Goal: Task Accomplishment & Management: Complete application form

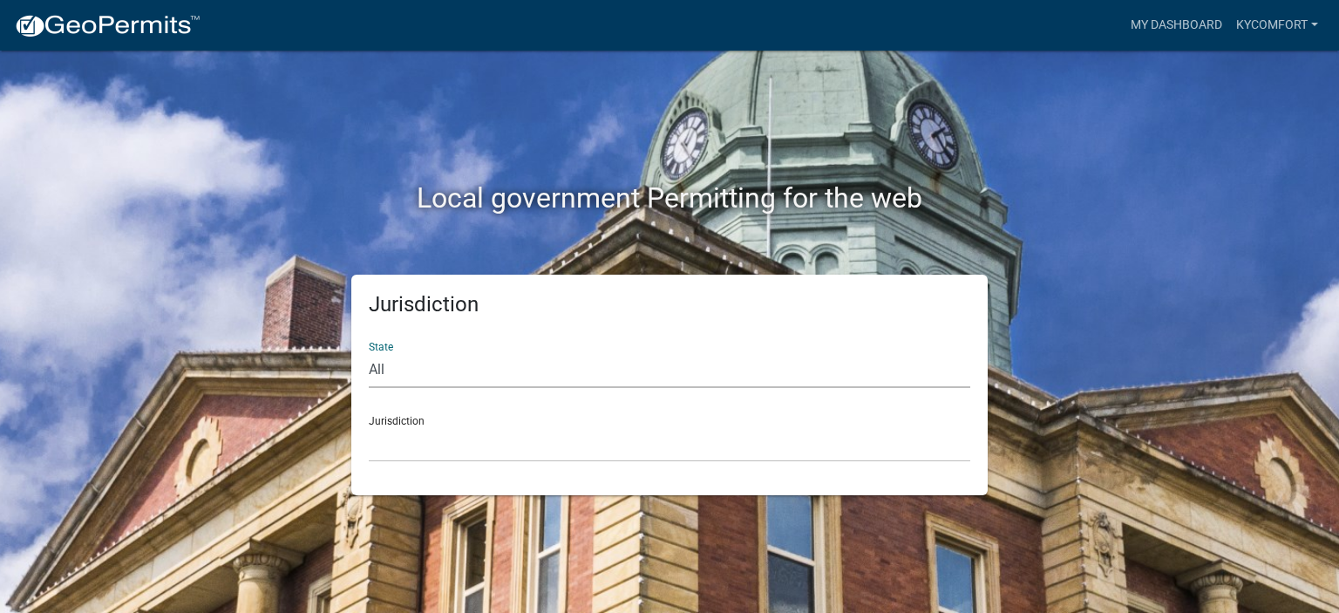
click at [580, 376] on select "All [US_STATE] [US_STATE] [US_STATE] [US_STATE] [US_STATE] [US_STATE] [US_STATE…" at bounding box center [669, 370] width 601 height 36
select select "[US_STATE]"
click at [369, 352] on select "All [US_STATE] [US_STATE] [US_STATE] [US_STATE] [US_STATE] [US_STATE] [US_STATE…" at bounding box center [669, 370] width 601 height 36
click at [403, 429] on select "City of [GEOGRAPHIC_DATA], [US_STATE] City of [GEOGRAPHIC_DATA], [US_STATE] Cit…" at bounding box center [669, 444] width 601 height 36
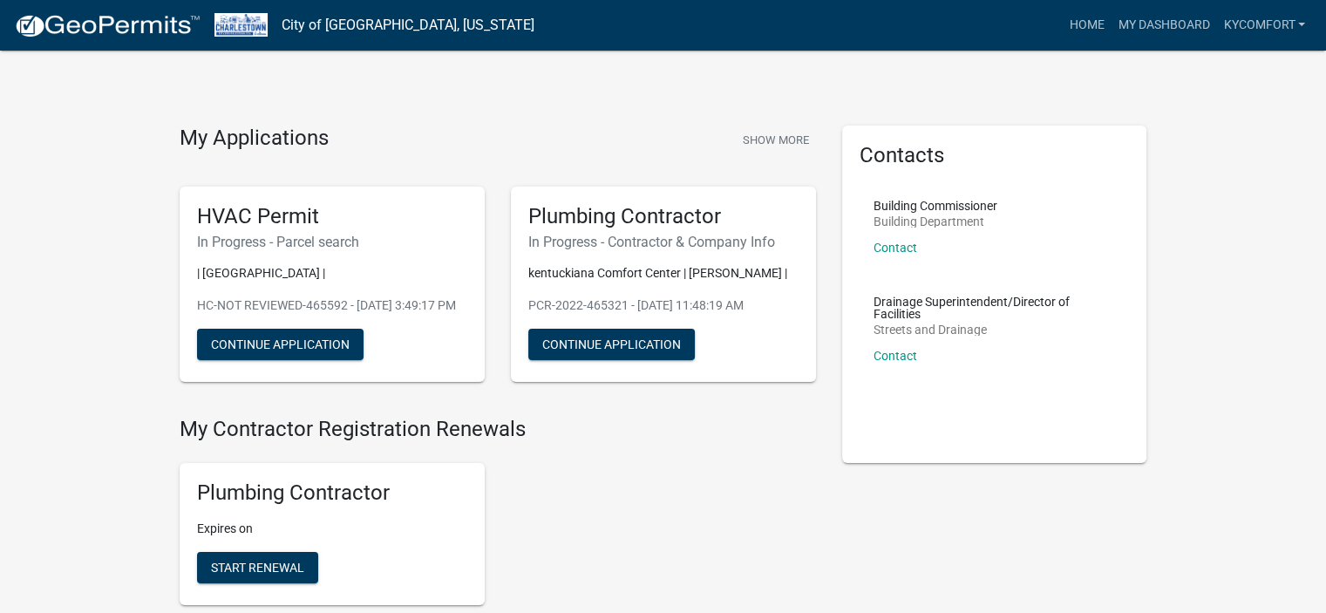
click at [296, 383] on div "HVAC Permit In Progress - Parcel search | [GEOGRAPHIC_DATA] | HC-NOT REVIEWED-4…" at bounding box center [332, 284] width 305 height 196
click at [342, 360] on button "Continue Application" at bounding box center [280, 344] width 166 height 31
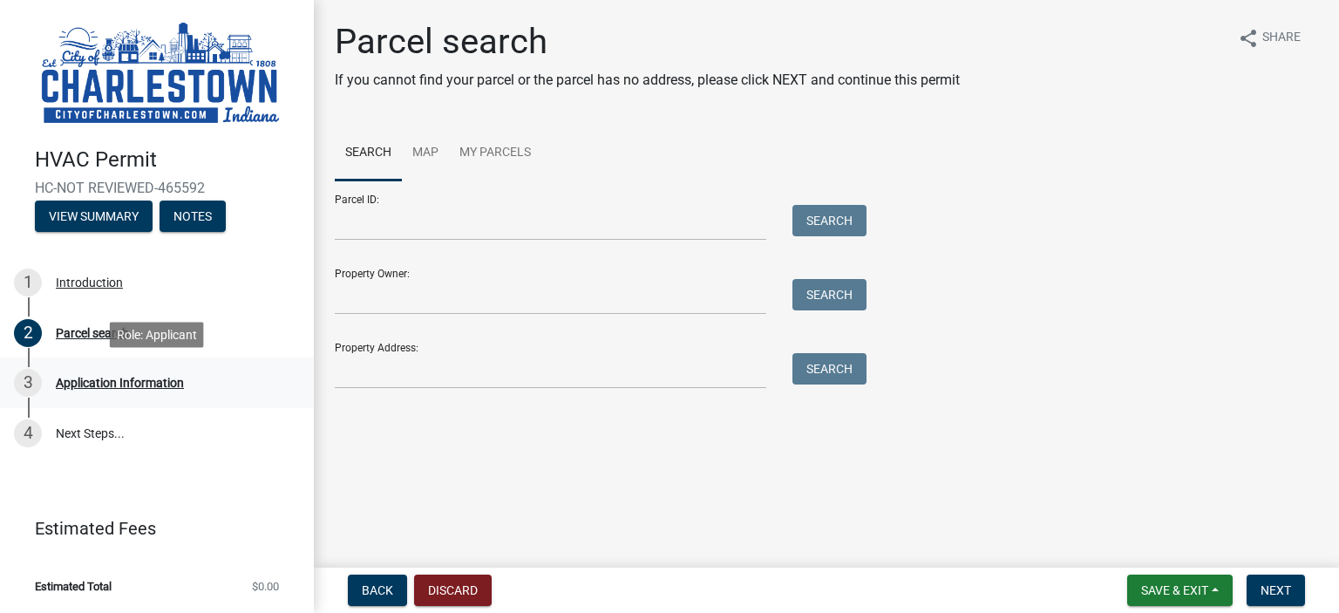
click at [120, 379] on div "Application Information" at bounding box center [120, 382] width 128 height 12
click at [91, 329] on div "Parcel search" at bounding box center [92, 333] width 73 height 12
click at [79, 282] on div "Introduction" at bounding box center [89, 282] width 67 height 12
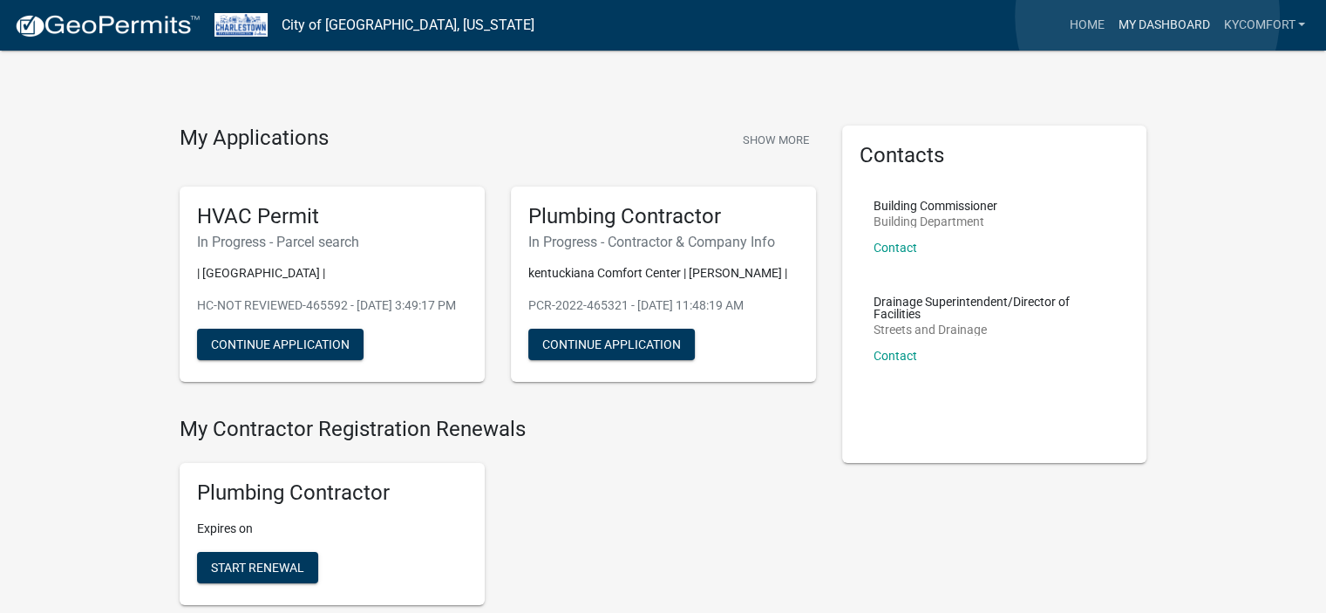
click at [1147, 17] on link "My Dashboard" at bounding box center [1162, 25] width 105 height 33
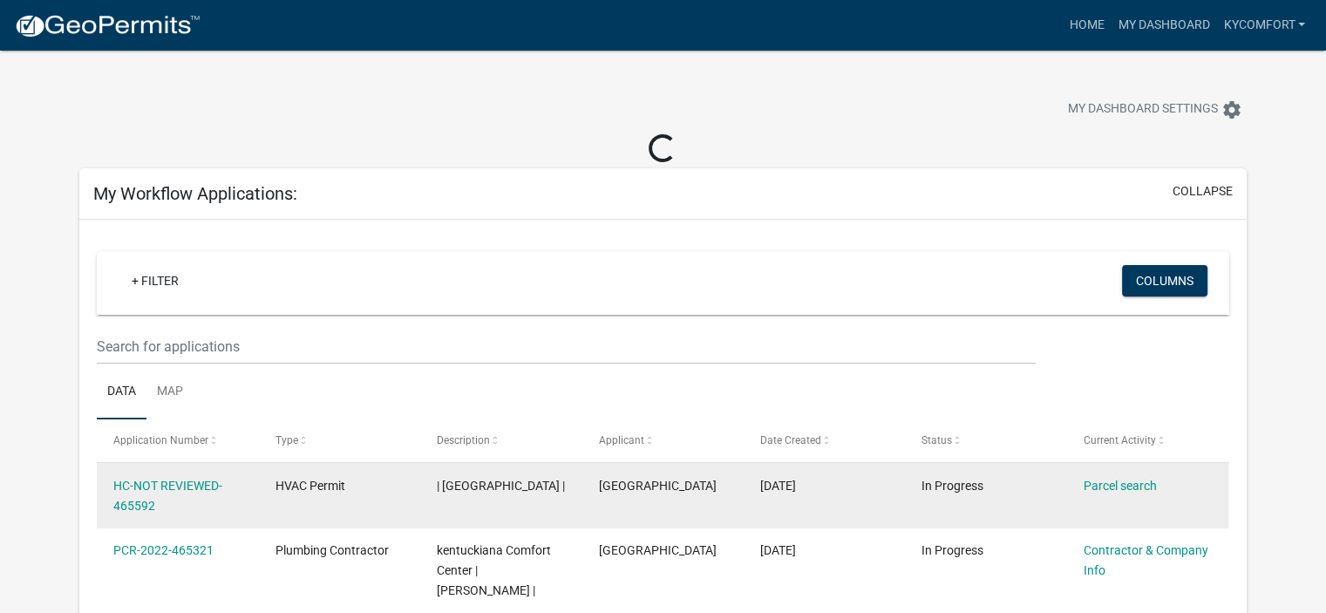
scroll to position [261, 0]
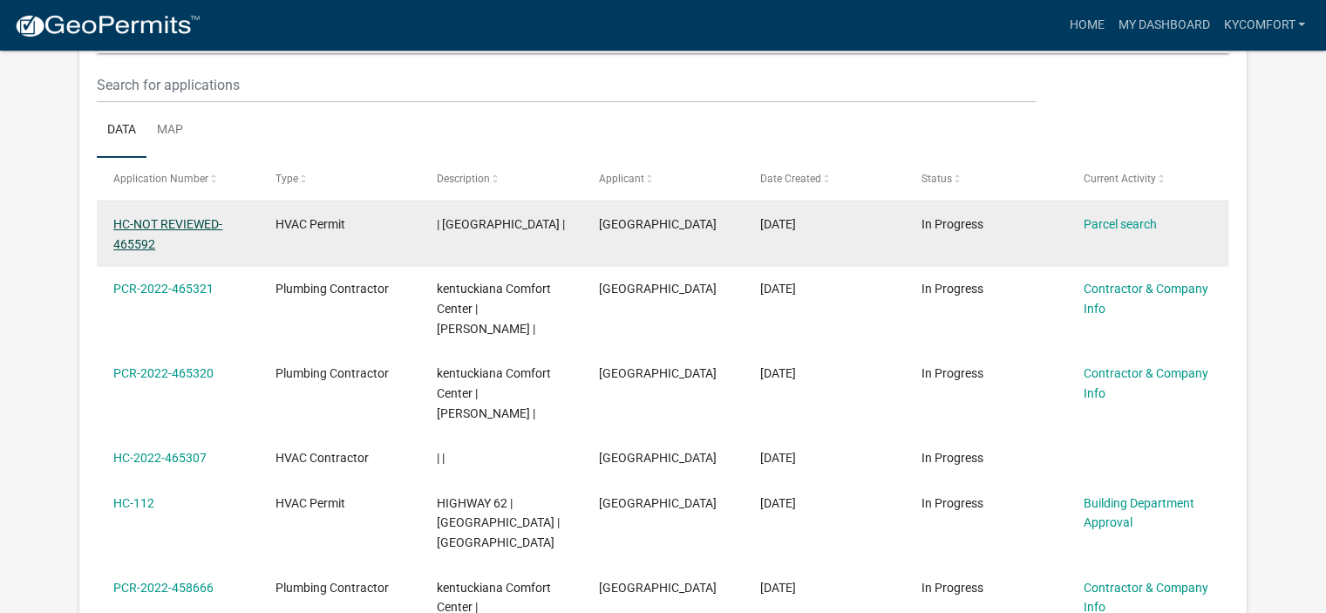
click at [168, 221] on link "HC-NOT REVIEWED-465592" at bounding box center [167, 234] width 109 height 34
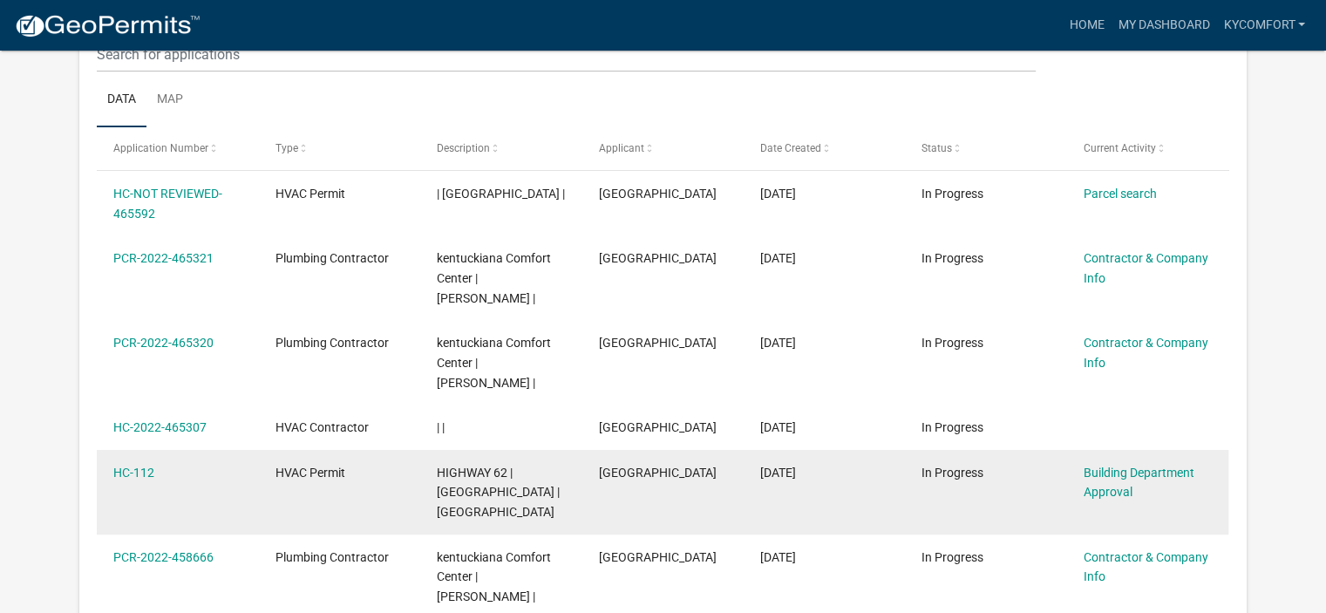
scroll to position [231, 0]
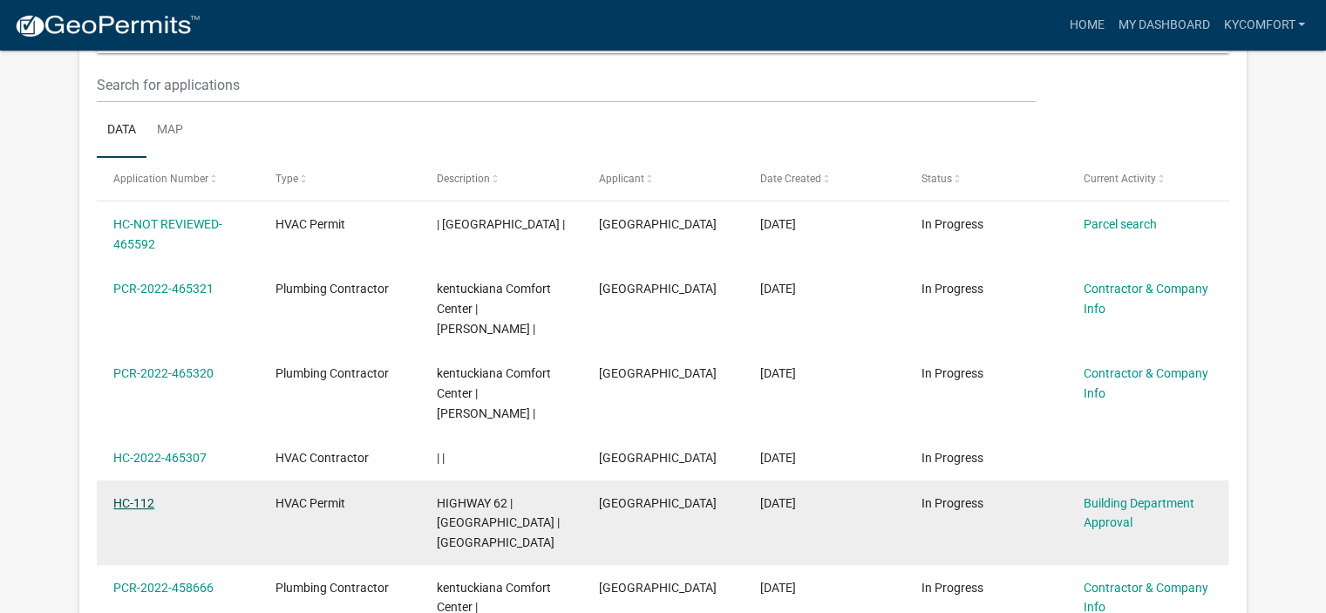
click at [143, 496] on link "HC-112" at bounding box center [133, 503] width 41 height 14
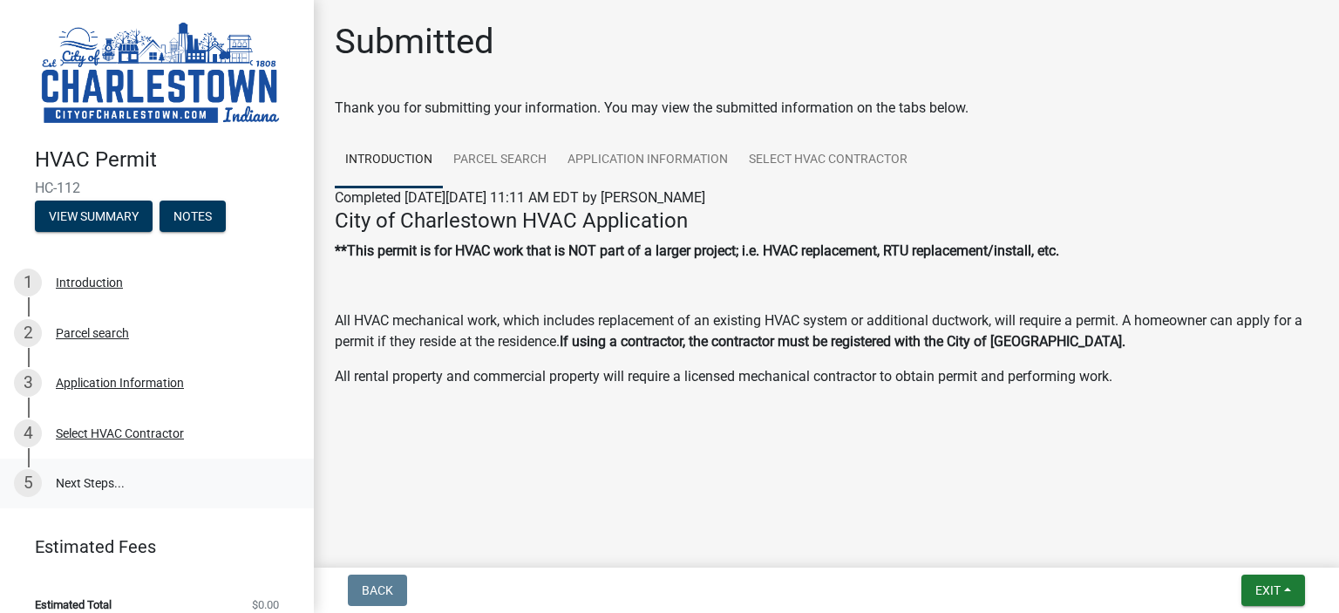
click at [87, 479] on link "5 Next Steps..." at bounding box center [157, 483] width 314 height 51
click at [119, 427] on div "Select HVAC Contractor" at bounding box center [120, 433] width 128 height 12
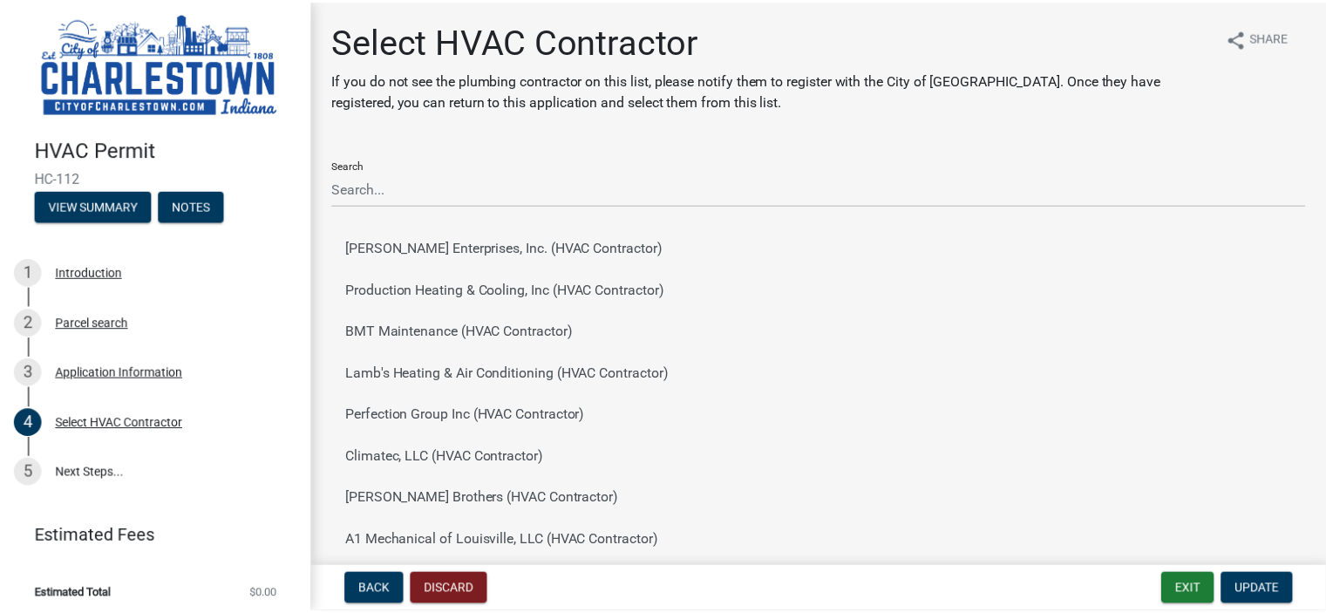
scroll to position [12, 0]
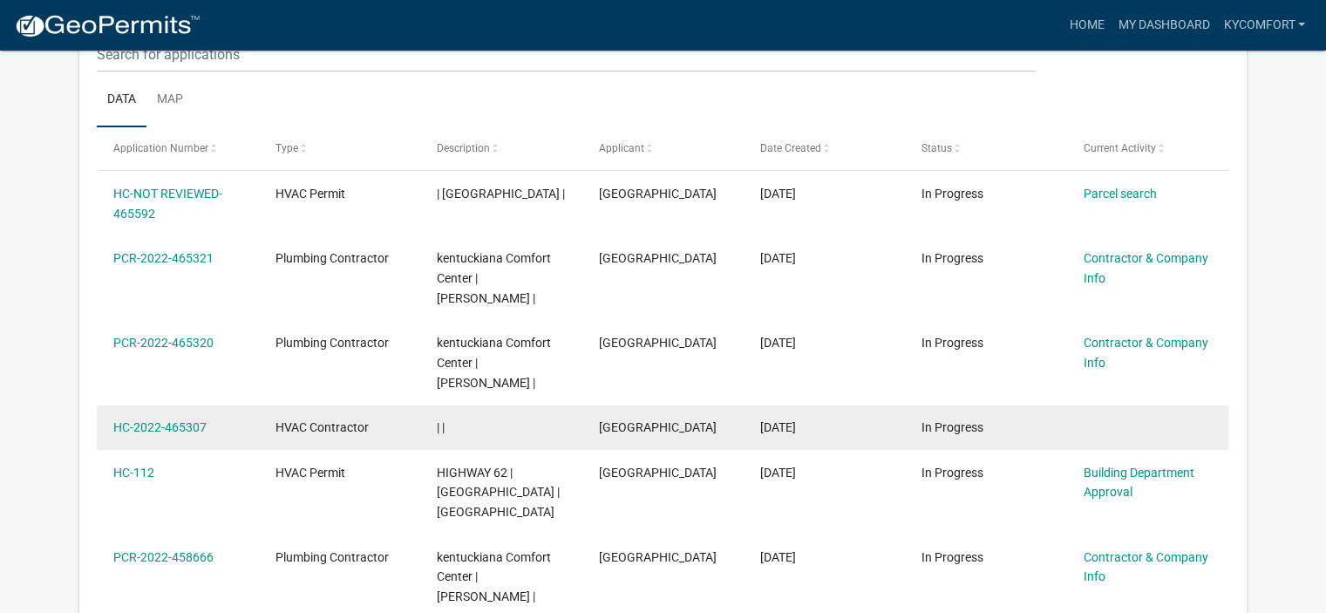
scroll to position [231, 0]
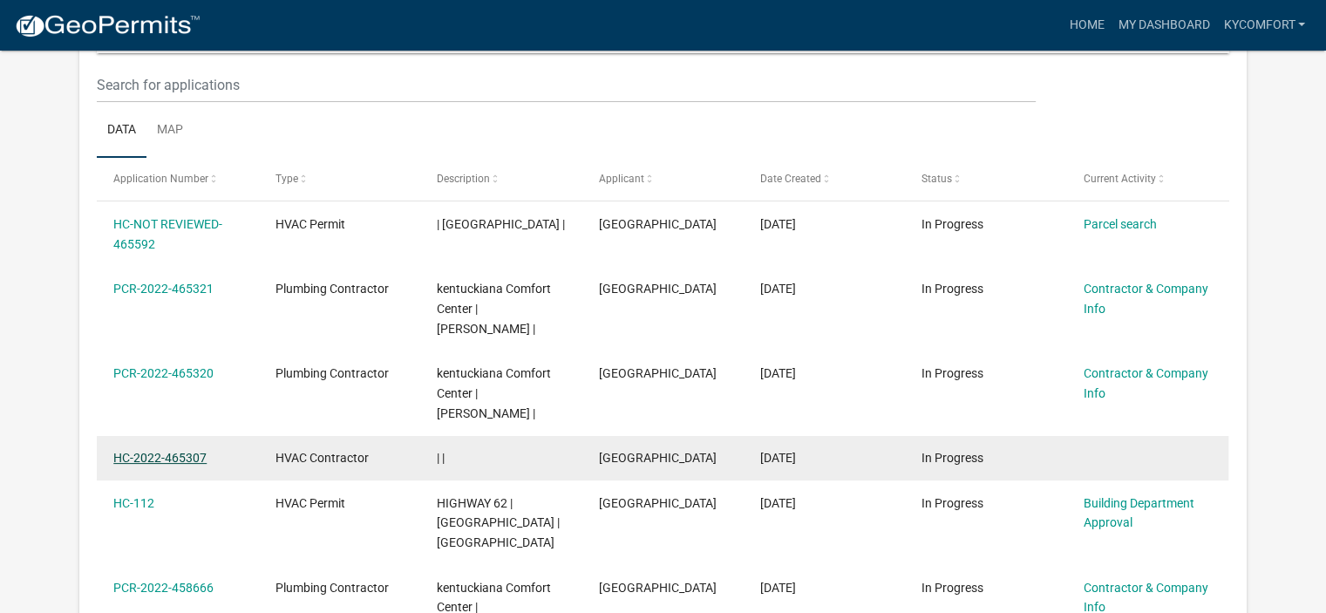
click at [157, 451] on link "HC-2022-465307" at bounding box center [159, 458] width 93 height 14
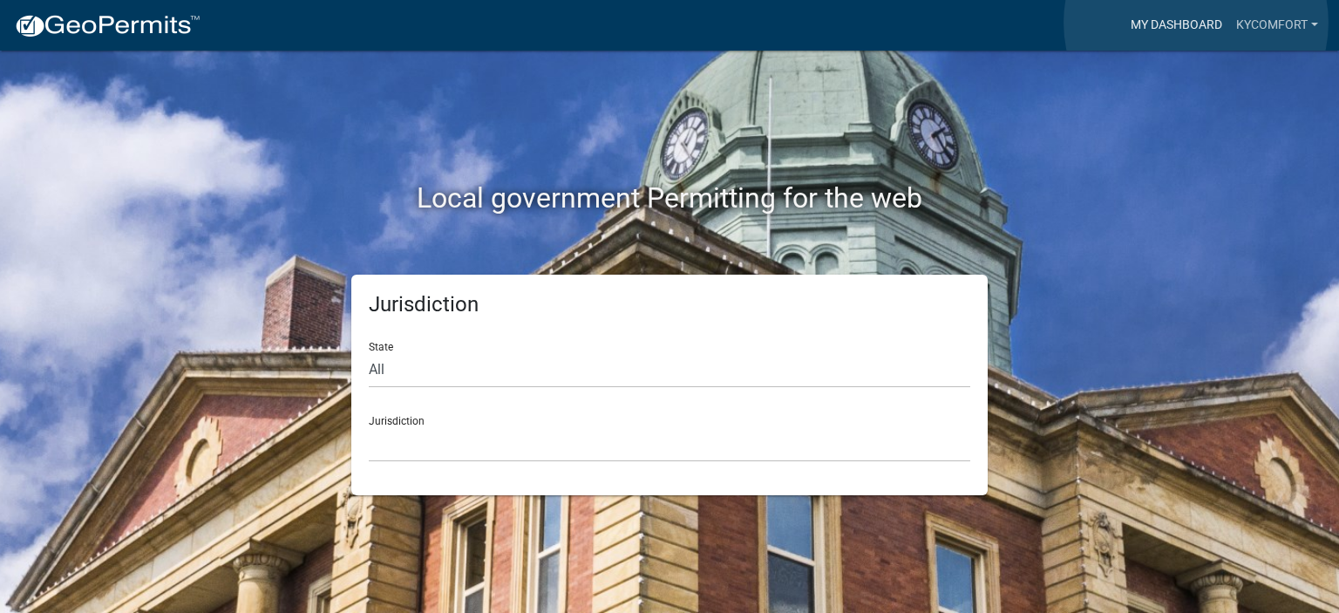
click at [1196, 22] on link "My Dashboard" at bounding box center [1175, 25] width 105 height 33
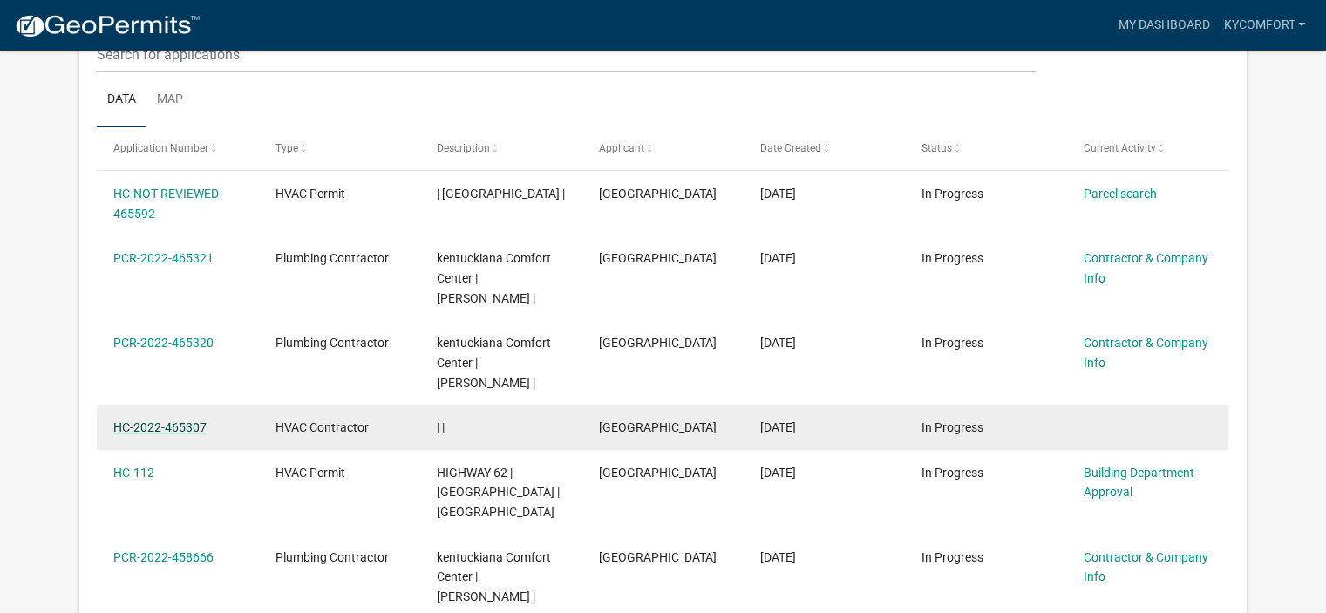
scroll to position [231, 0]
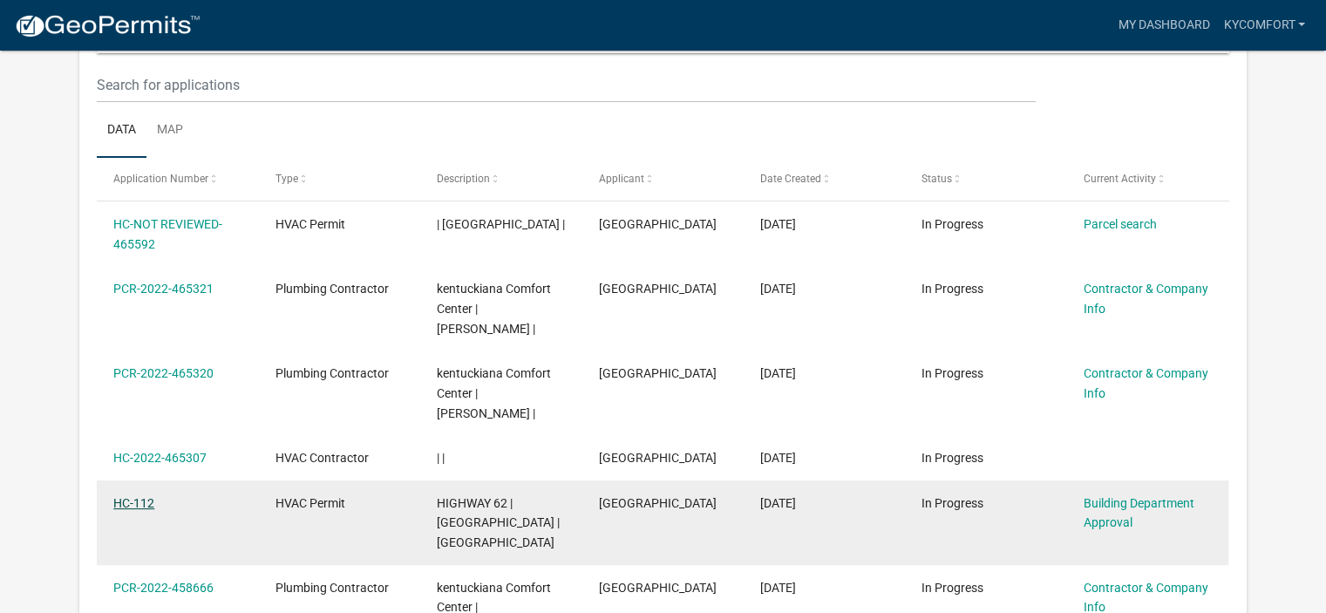
click at [141, 496] on link "HC-112" at bounding box center [133, 503] width 41 height 14
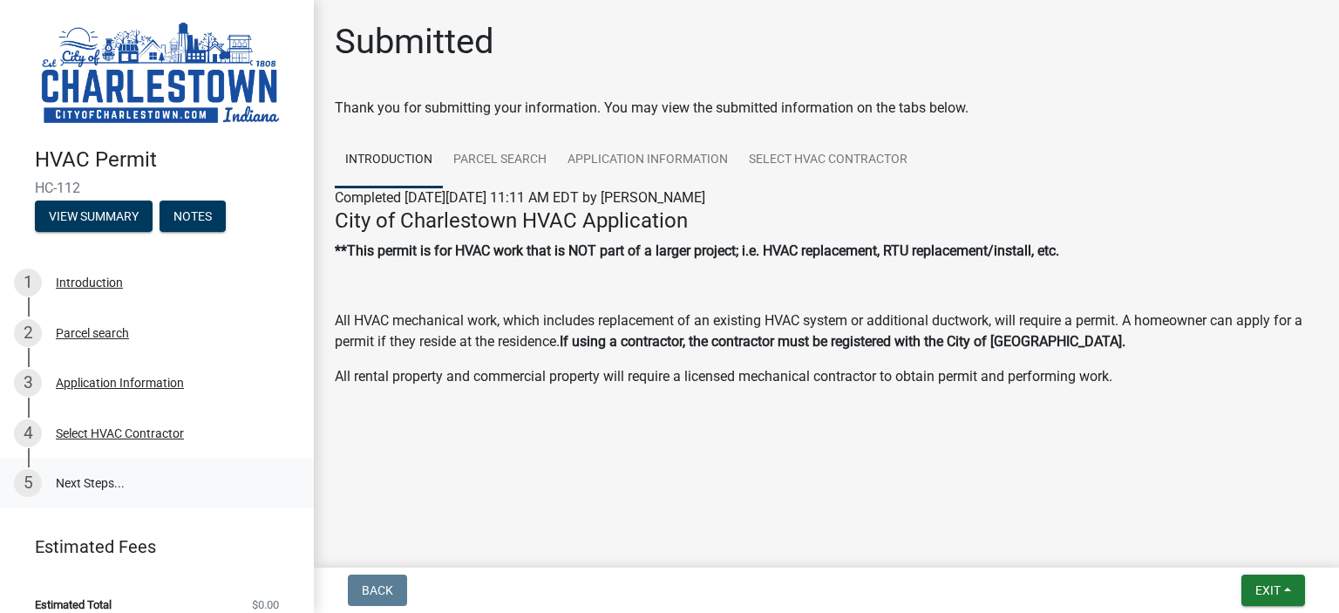
click at [64, 478] on link "5 Next Steps..." at bounding box center [157, 483] width 314 height 51
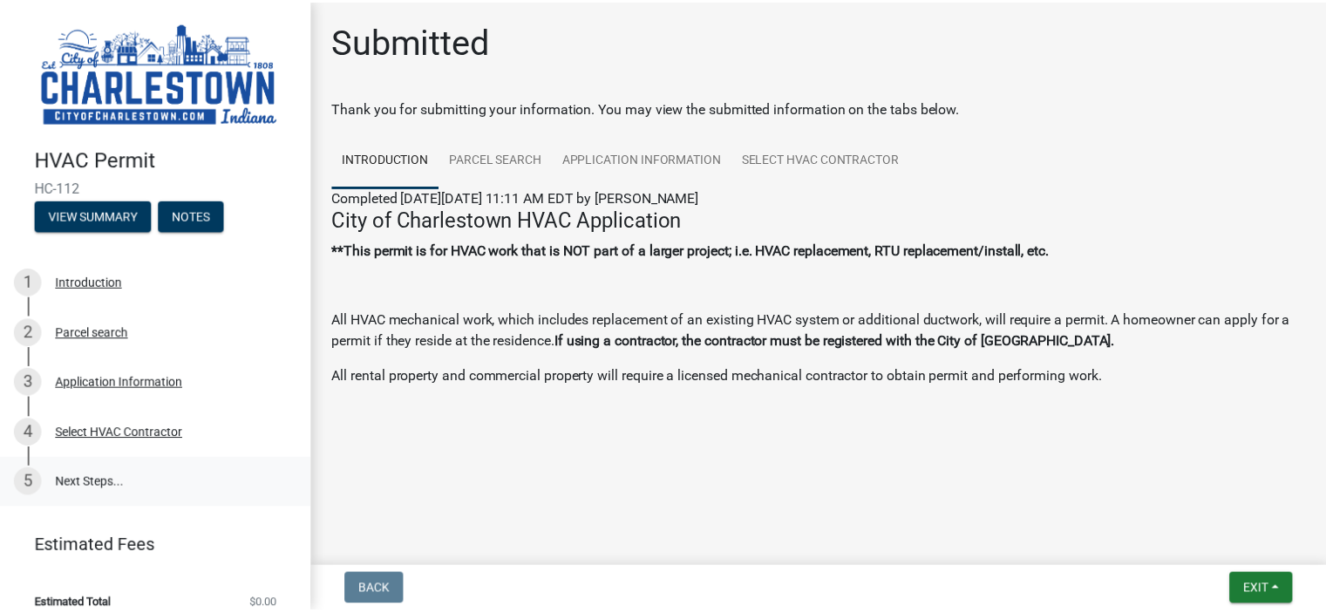
scroll to position [12, 0]
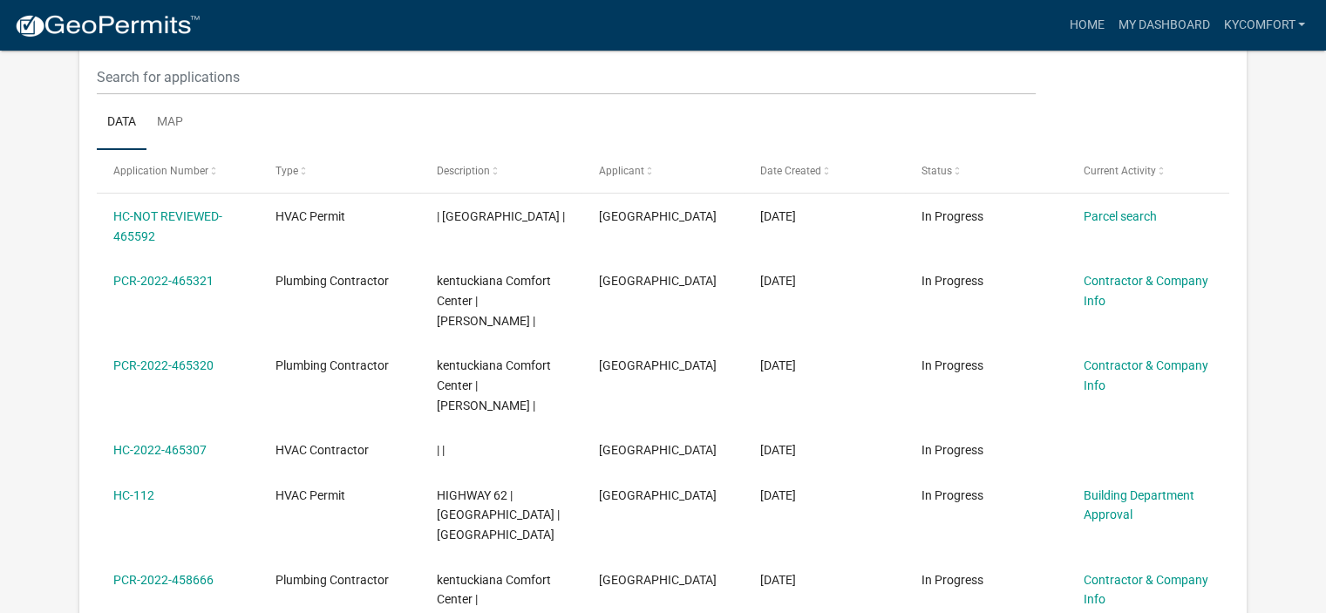
scroll to position [231, 0]
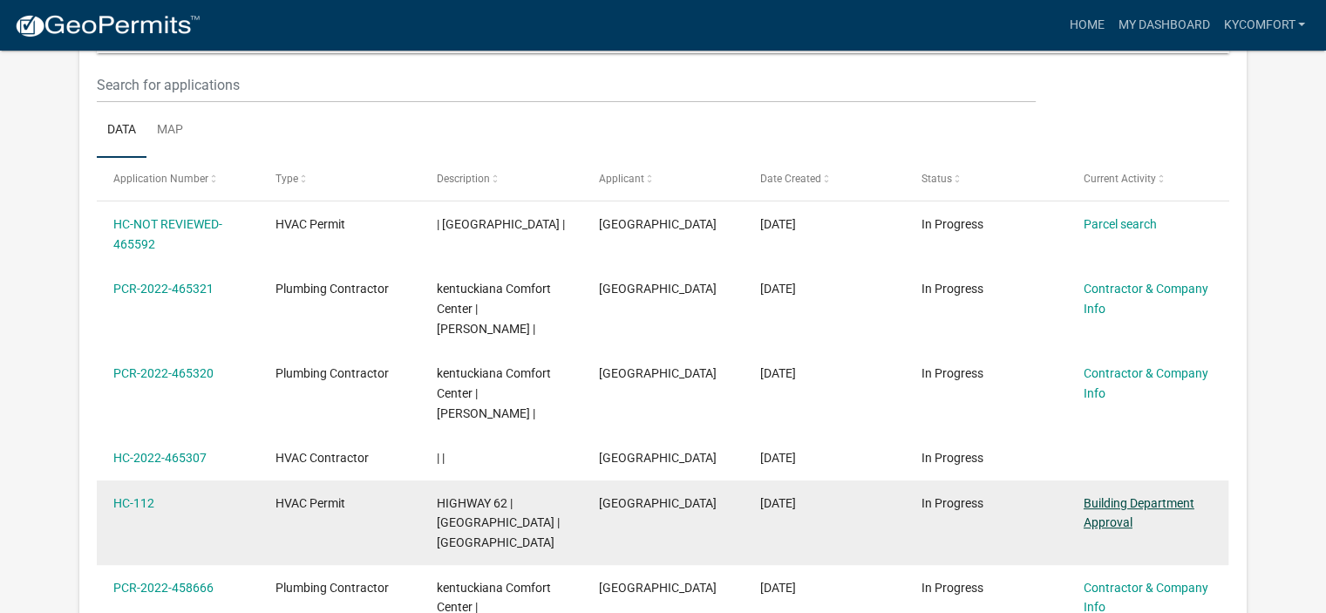
click at [1112, 501] on link "Building Department Approval" at bounding box center [1138, 513] width 111 height 34
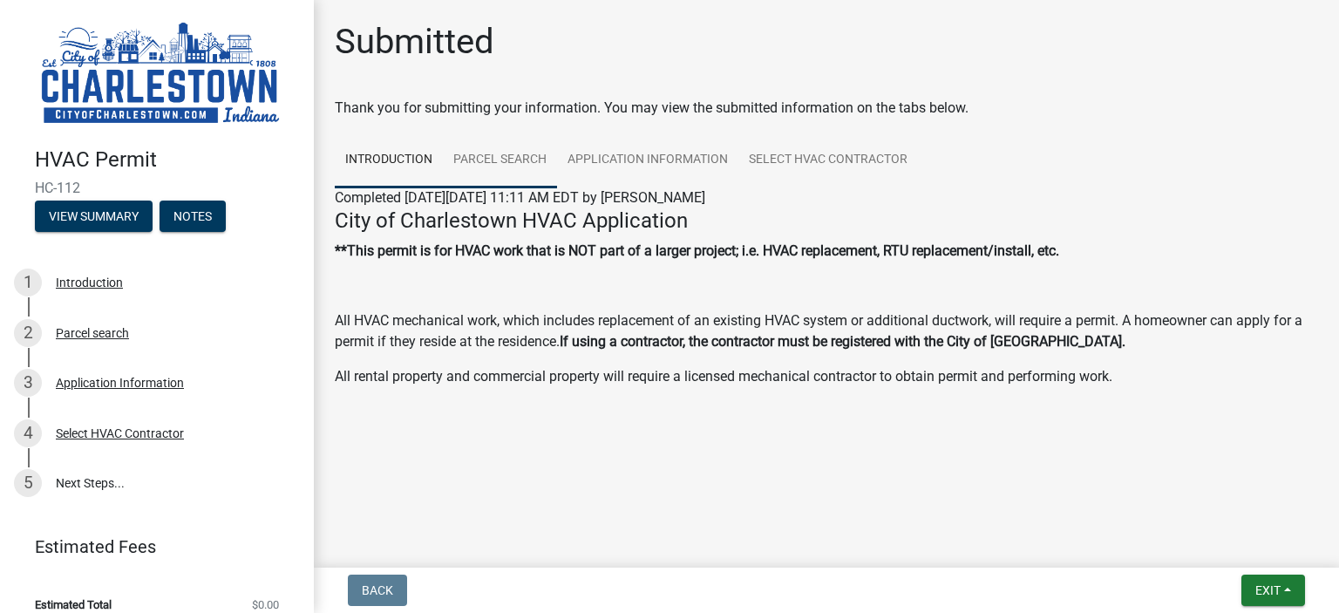
click at [494, 159] on link "Parcel search" at bounding box center [500, 160] width 114 height 56
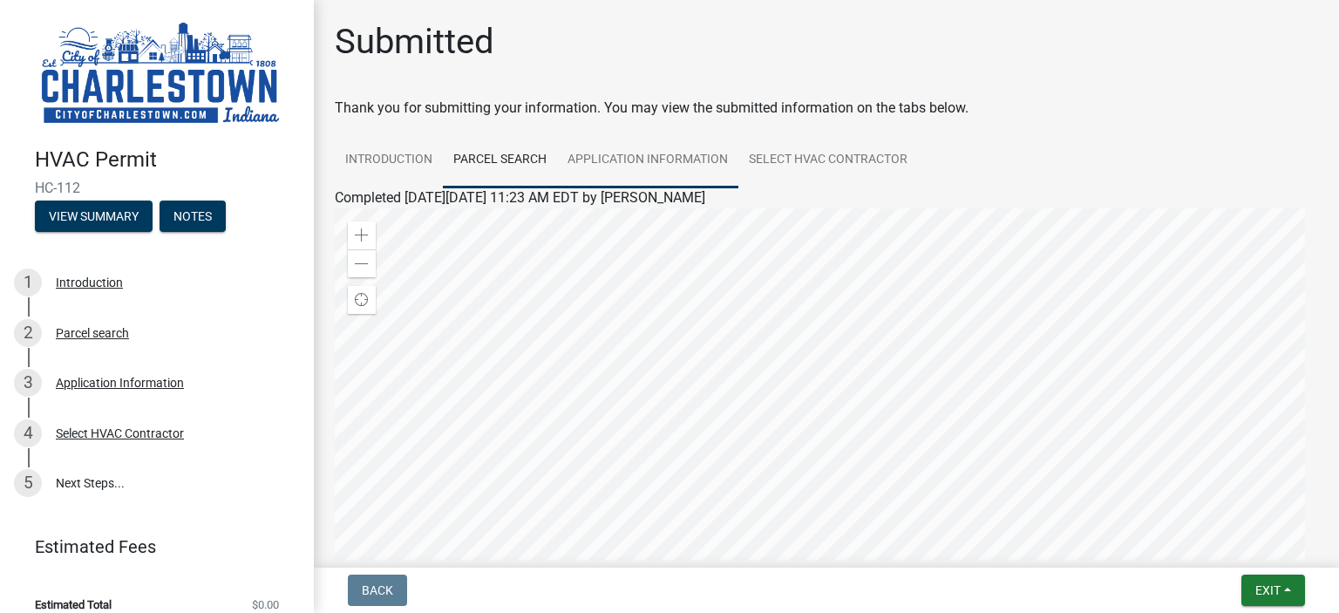
click at [630, 149] on link "Application Information" at bounding box center [647, 160] width 181 height 56
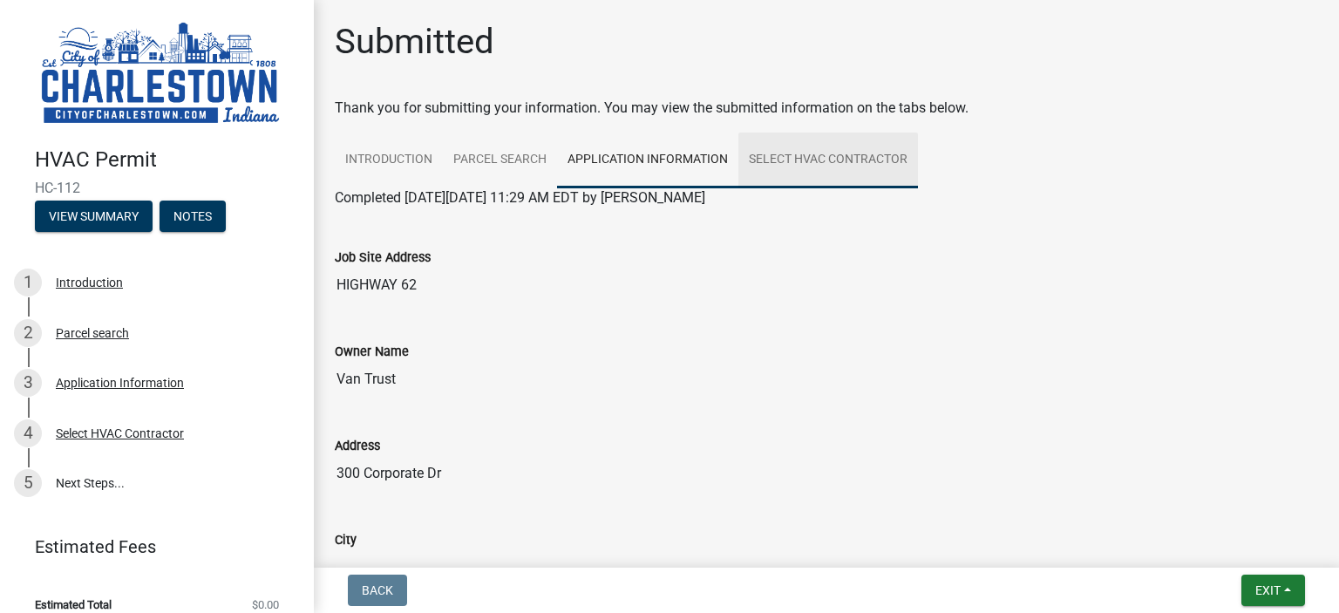
click at [823, 154] on link "Select HVAC Contractor" at bounding box center [828, 160] width 180 height 56
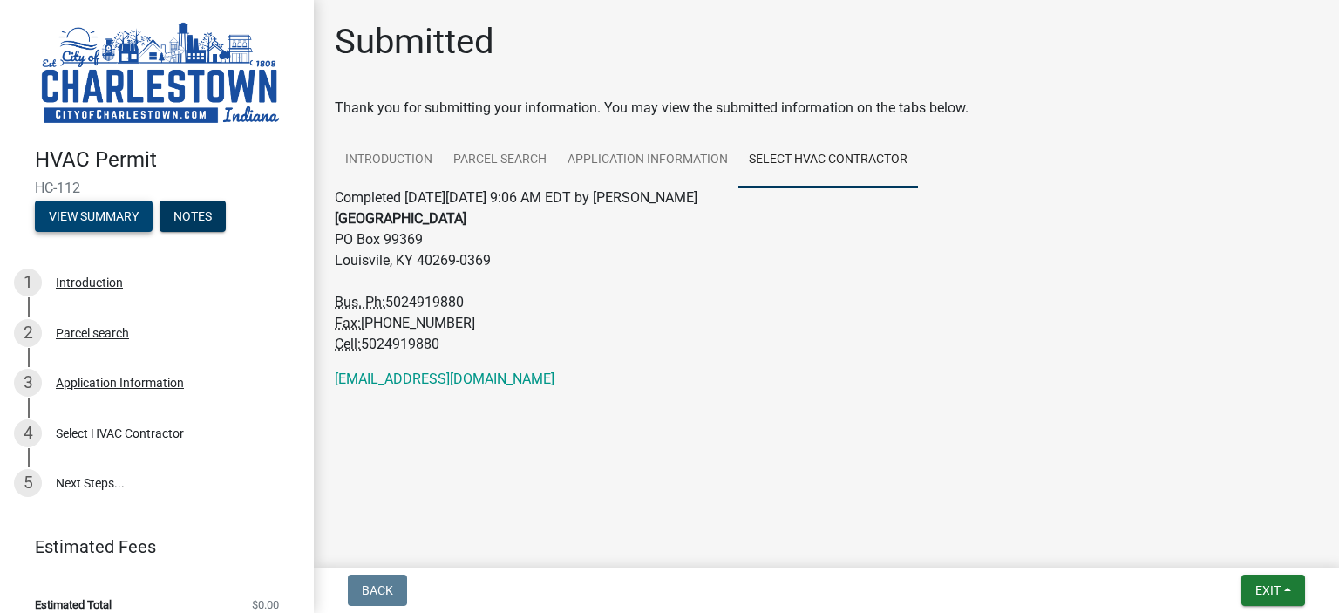
click at [105, 201] on button "View Summary" at bounding box center [94, 215] width 118 height 31
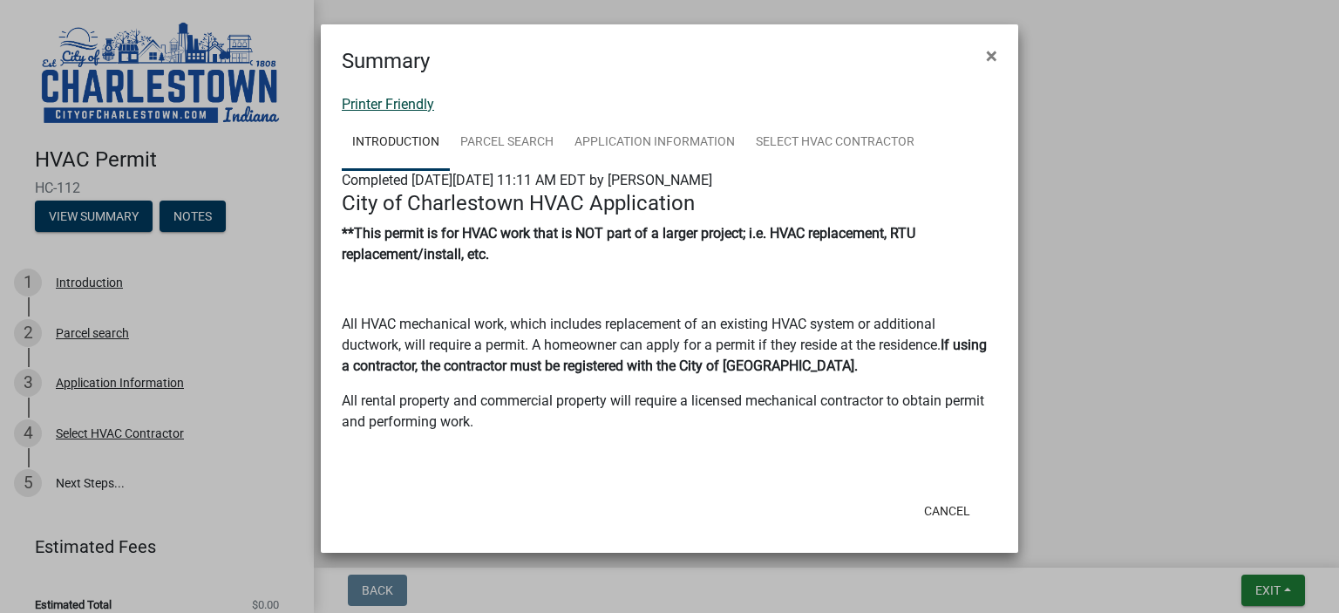
click at [388, 97] on link "Printer Friendly" at bounding box center [388, 104] width 92 height 17
click at [993, 51] on span "×" at bounding box center [991, 56] width 11 height 24
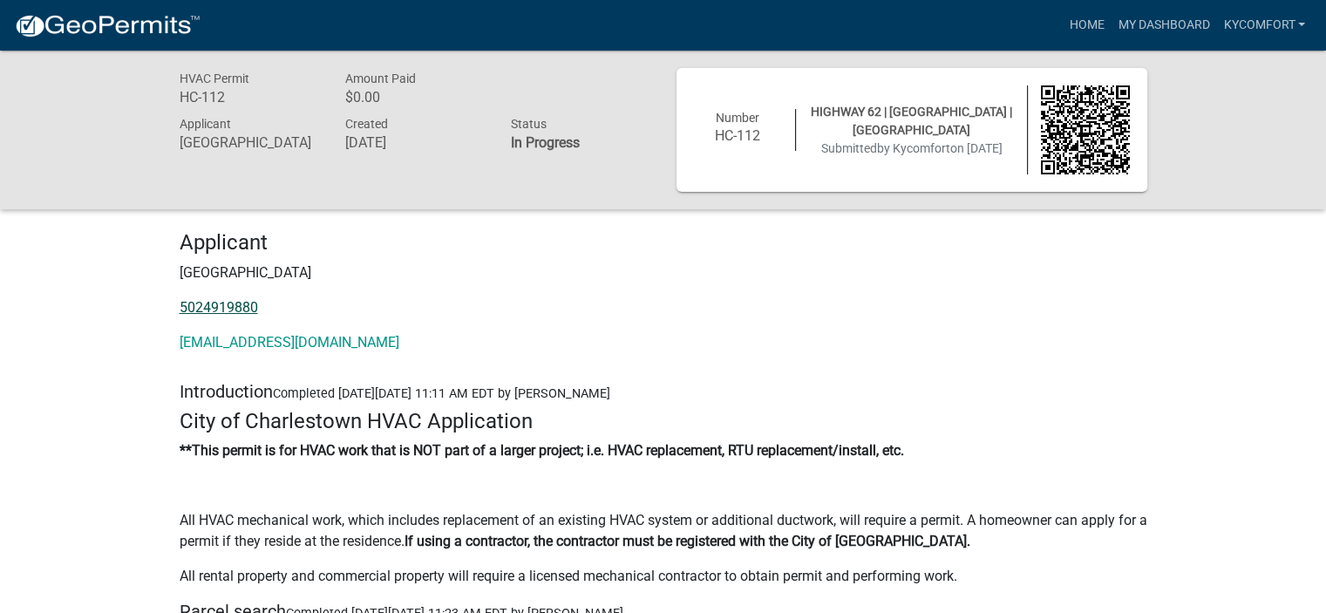
click at [207, 308] on link "5024919880" at bounding box center [219, 307] width 78 height 17
click at [1303, 20] on link "Kycomfort" at bounding box center [1264, 25] width 96 height 33
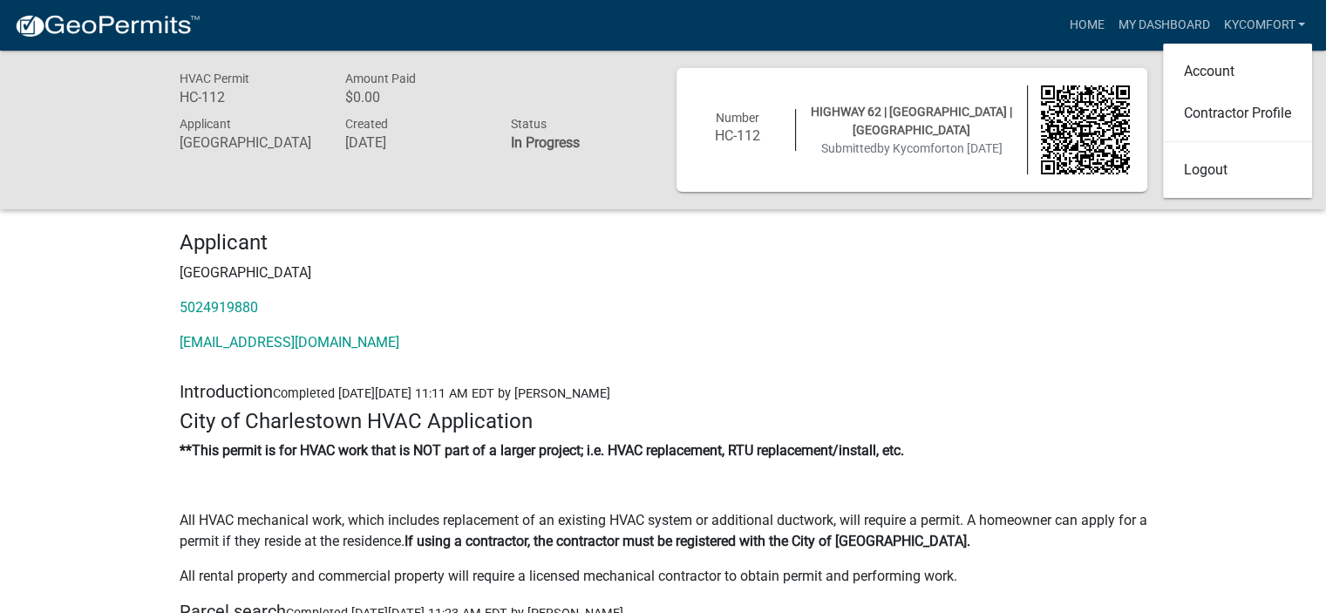
click at [924, 31] on div "Home My Dashboard Kycomfort Account Contractor Profile Logout" at bounding box center [762, 25] width 1097 height 33
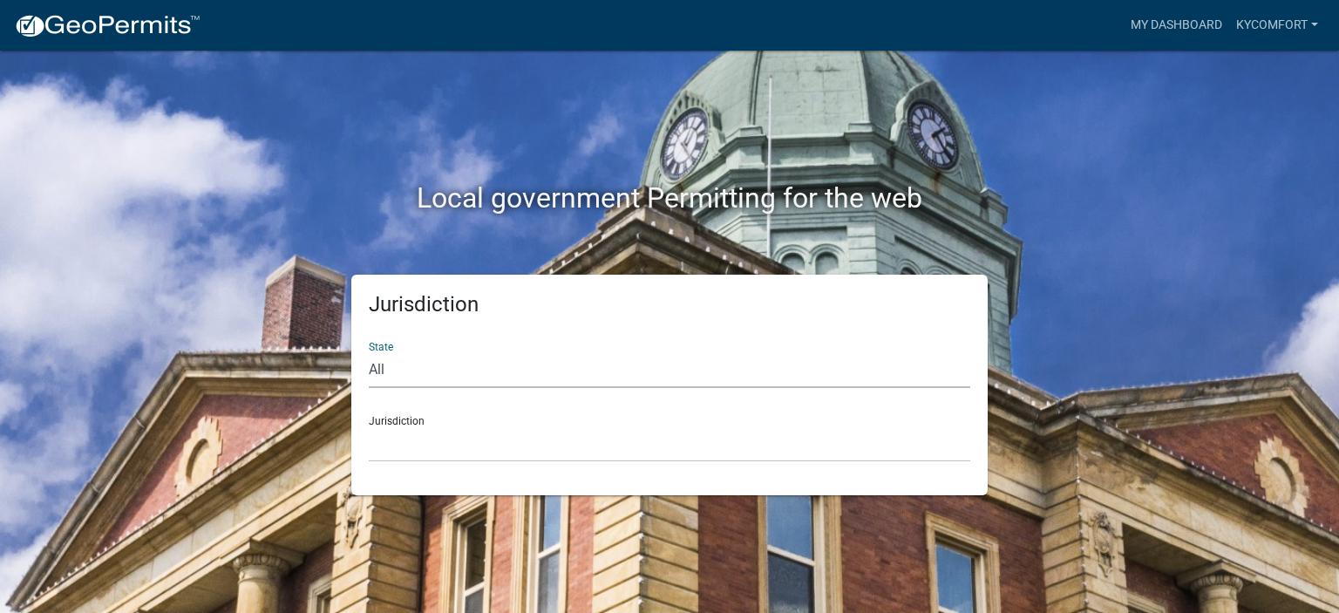
click at [505, 364] on select "All [US_STATE] [US_STATE] [US_STATE] [US_STATE] [US_STATE] [US_STATE] [US_STATE…" at bounding box center [669, 370] width 601 height 36
select select "[US_STATE]"
click at [369, 352] on select "All [US_STATE] [US_STATE] [US_STATE] [US_STATE] [US_STATE] [US_STATE] [US_STATE…" at bounding box center [669, 370] width 601 height 36
click at [441, 421] on div "Jurisdiction City of Charlestown, Indiana City of Jeffersonville, Indiana City …" at bounding box center [669, 432] width 601 height 60
click at [404, 433] on select "City of [GEOGRAPHIC_DATA], [US_STATE] City of [GEOGRAPHIC_DATA], [US_STATE] Cit…" at bounding box center [669, 444] width 601 height 36
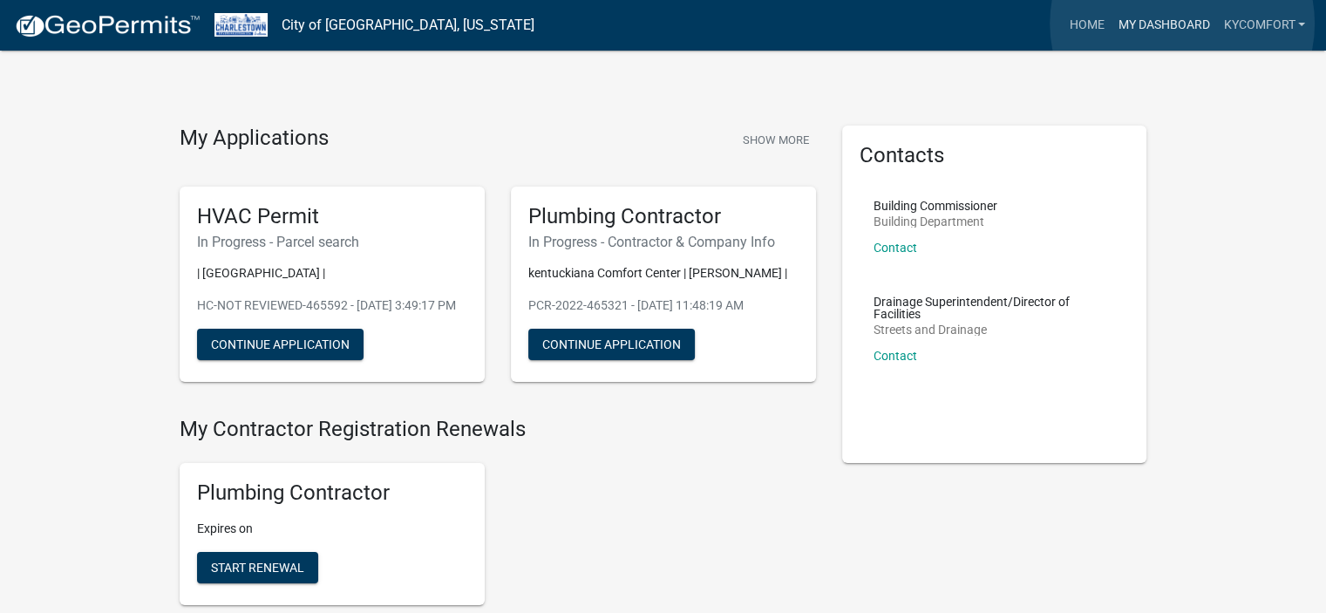
click at [1175, 20] on link "My Dashboard" at bounding box center [1162, 25] width 105 height 33
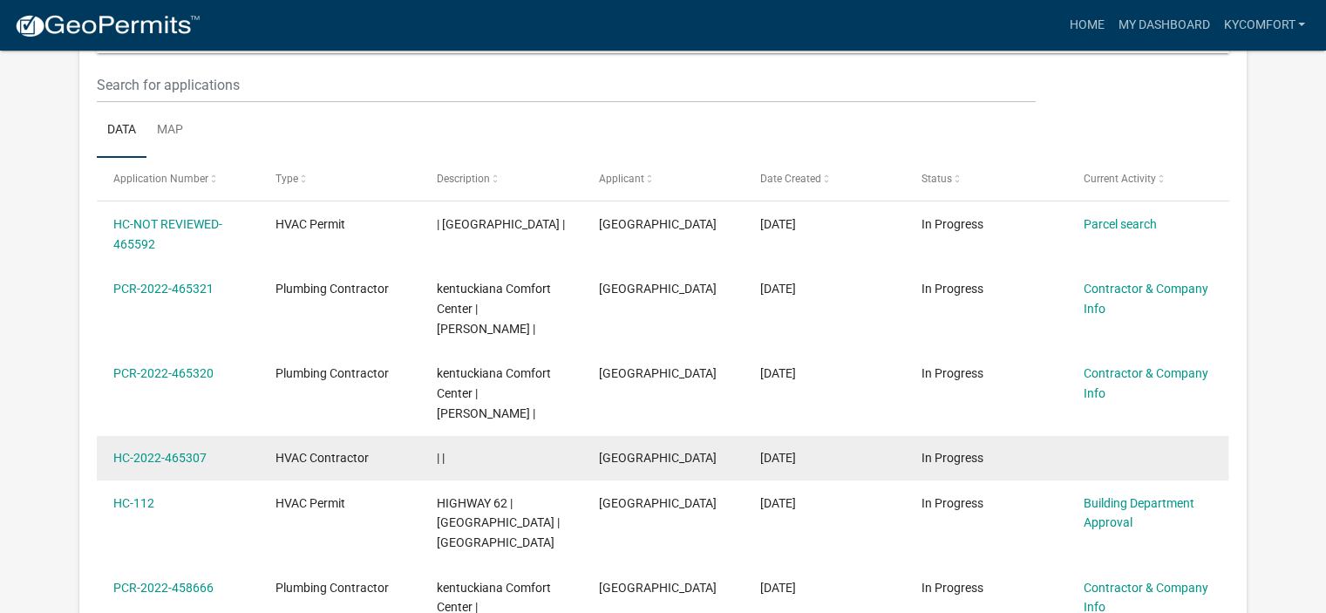
scroll to position [231, 0]
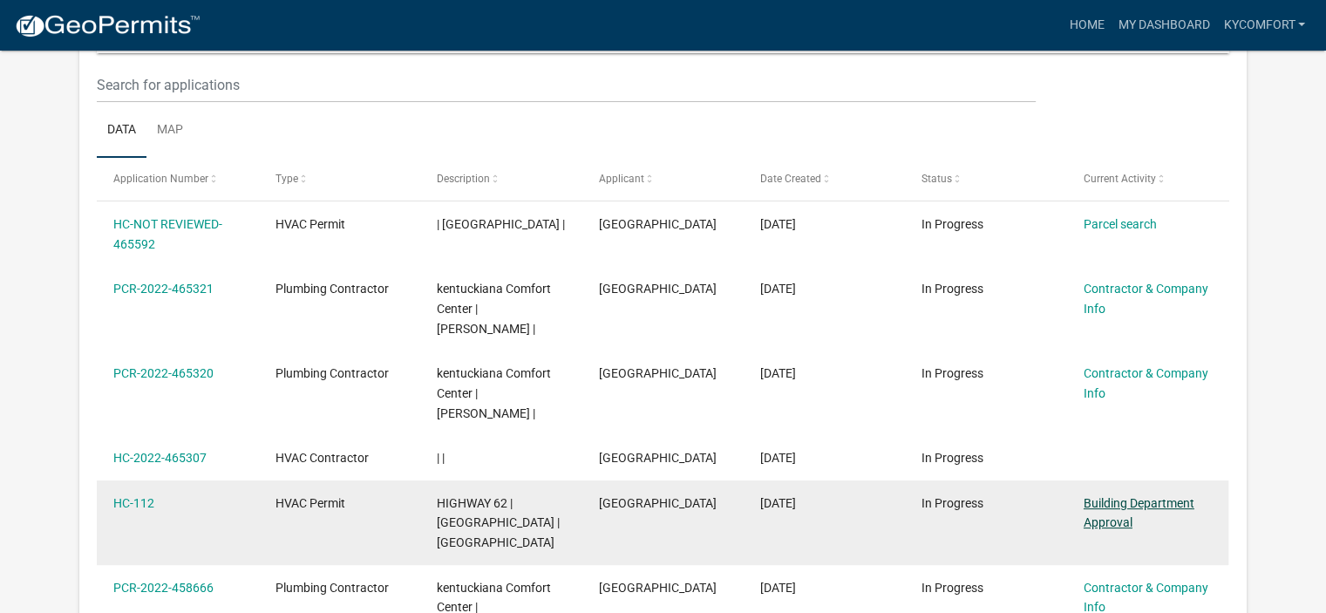
click at [1119, 503] on link "Building Department Approval" at bounding box center [1138, 513] width 111 height 34
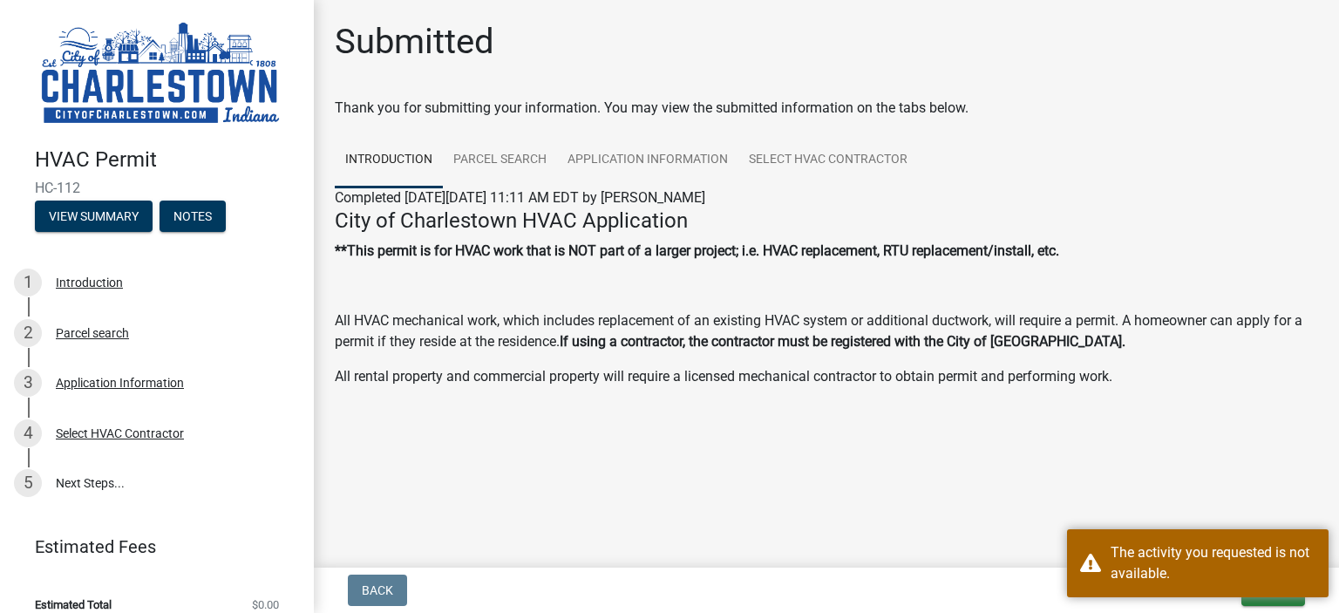
click at [593, 514] on main "Submitted Thank you for submitting your information. You may view the submitted…" at bounding box center [826, 280] width 1025 height 560
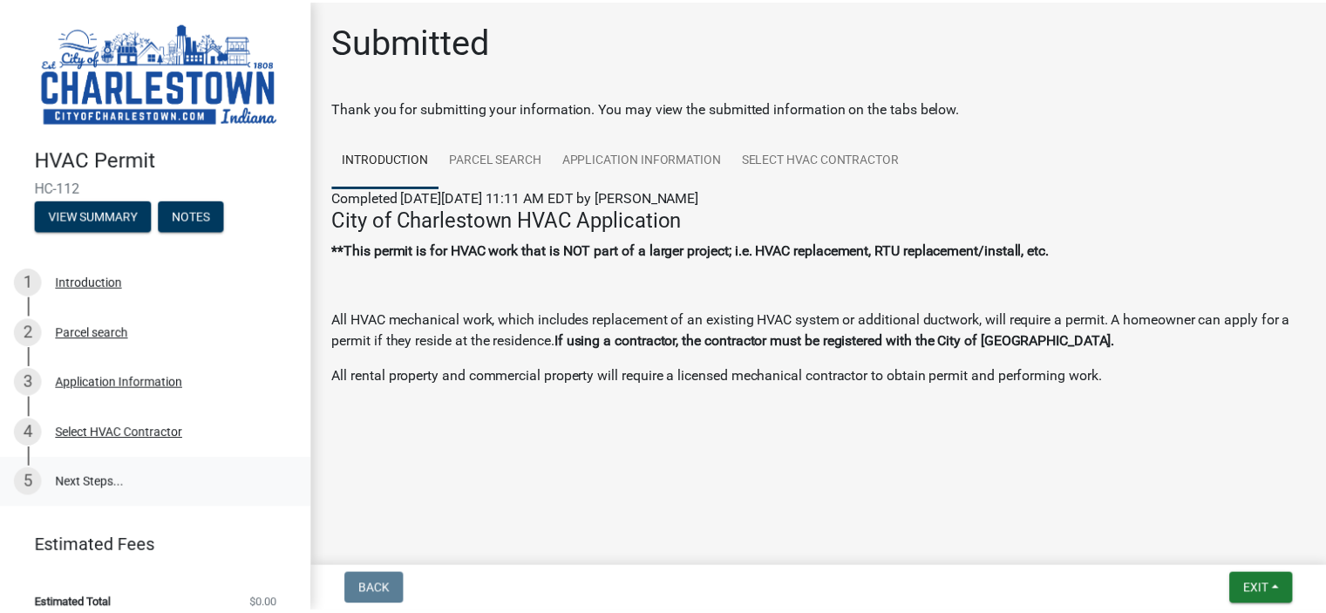
scroll to position [12, 0]
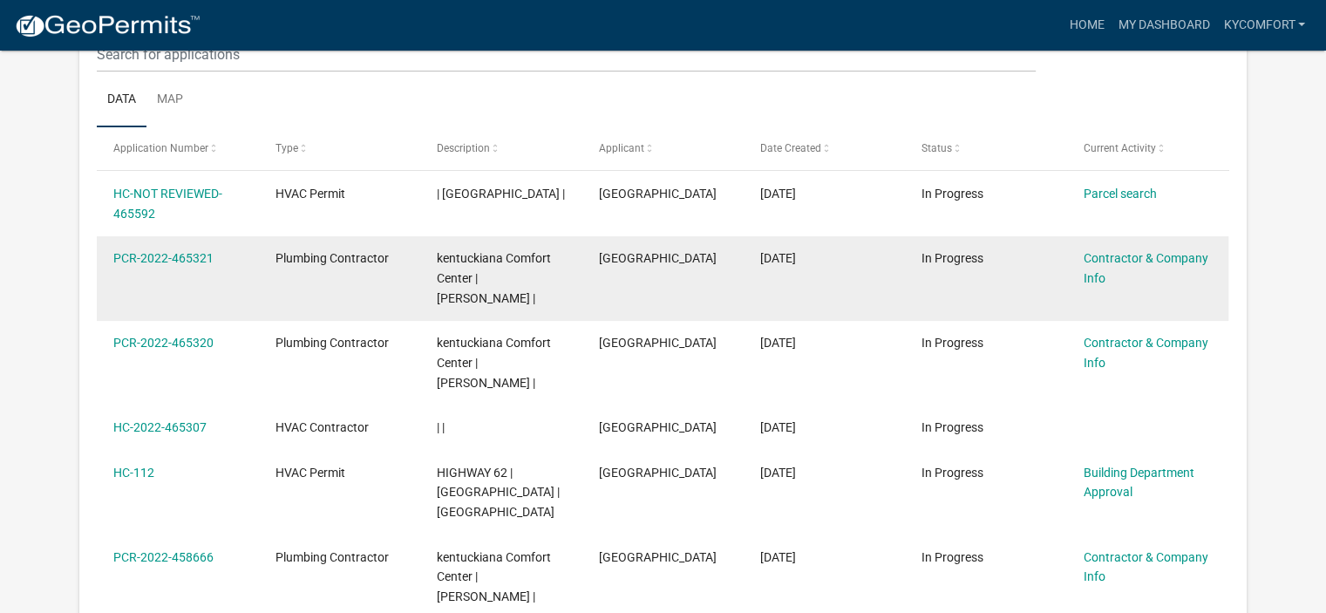
scroll to position [231, 0]
